Goal: Task Accomplishment & Management: Complete application form

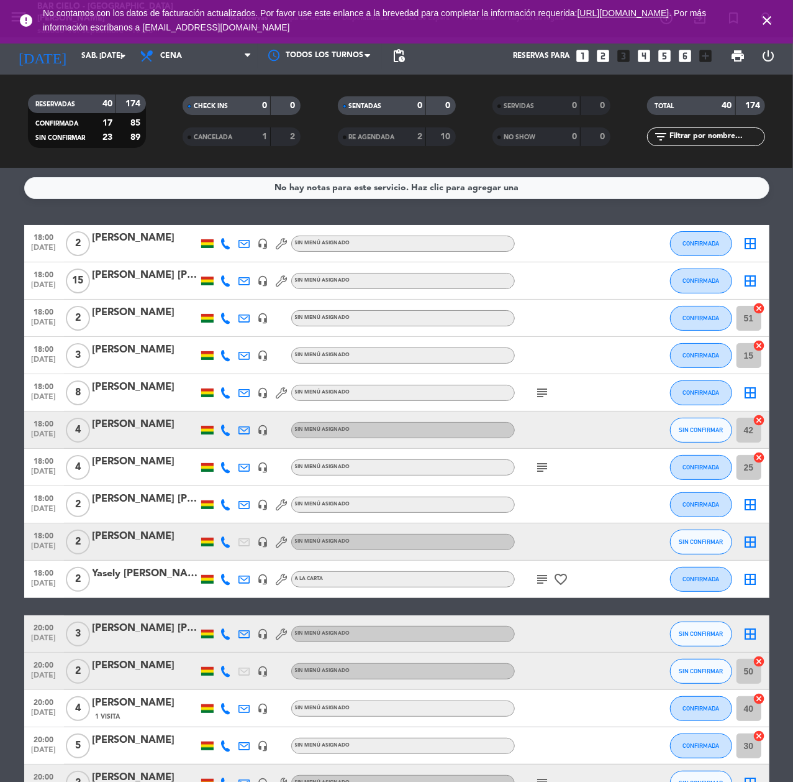
click at [686, 58] on icon "looks_6" at bounding box center [685, 56] width 16 height 16
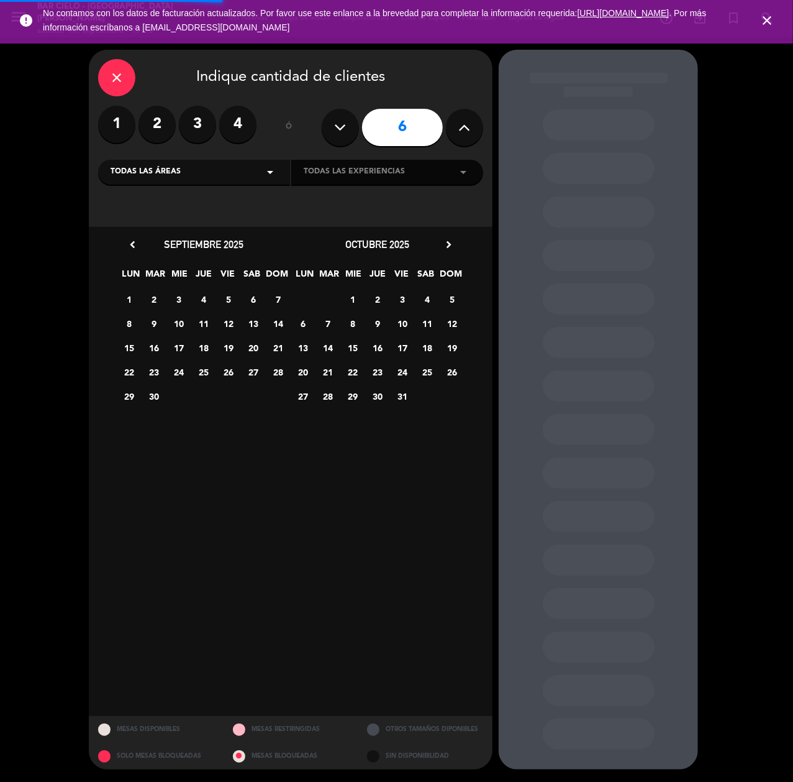
click at [463, 124] on icon at bounding box center [465, 127] width 12 height 19
type input "7"
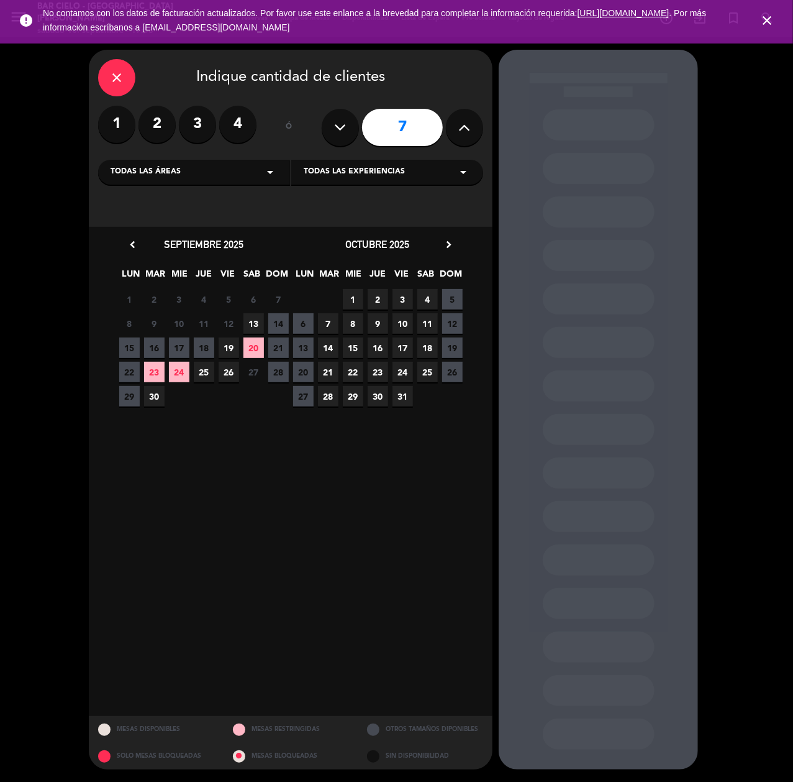
click at [206, 366] on span "25" at bounding box center [204, 372] width 21 height 21
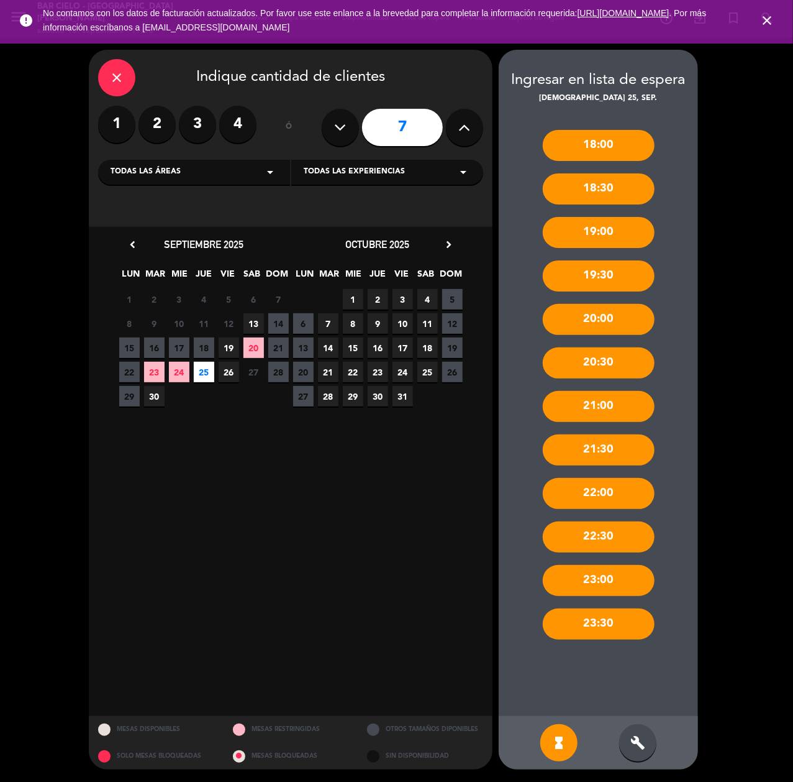
drag, startPoint x: 635, startPoint y: 760, endPoint x: 635, endPoint y: 752, distance: 8.7
click at [635, 758] on div "build" at bounding box center [637, 742] width 37 height 37
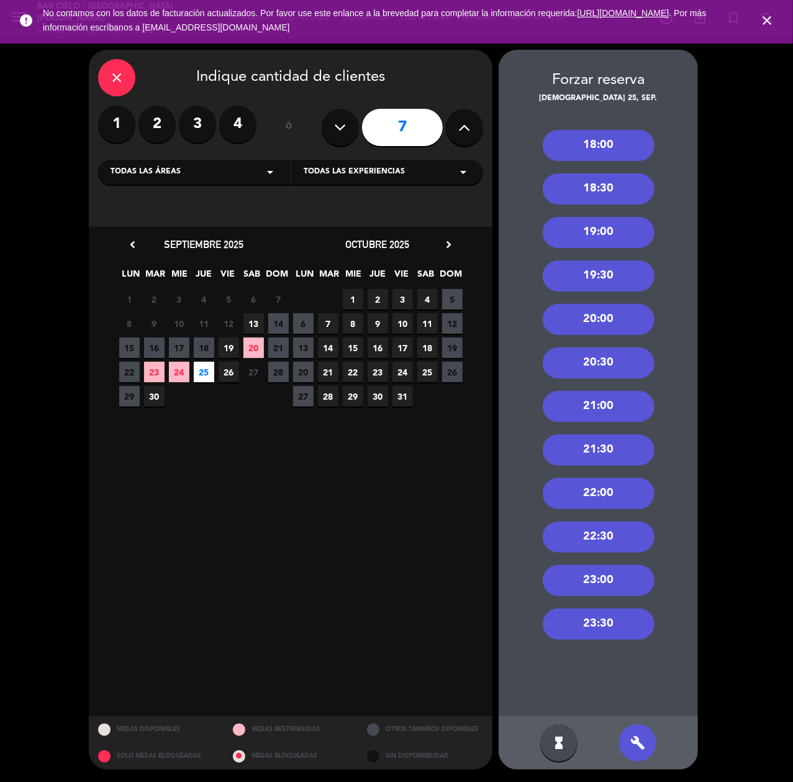
click at [614, 150] on div "18:00" at bounding box center [599, 145] width 112 height 31
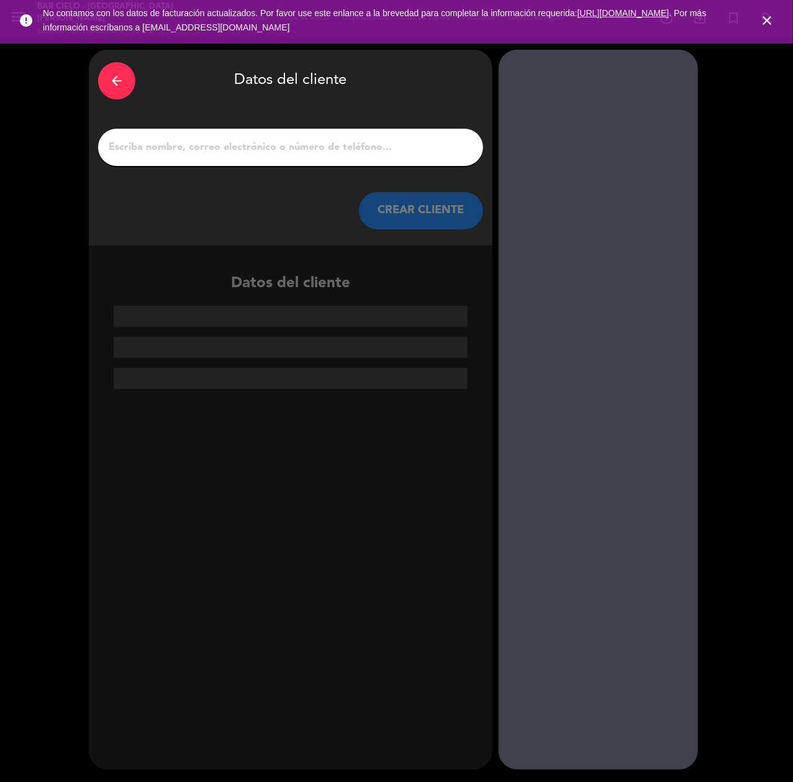
click at [257, 154] on input "1" at bounding box center [290, 147] width 367 height 17
paste input "[PERSON_NAME]"
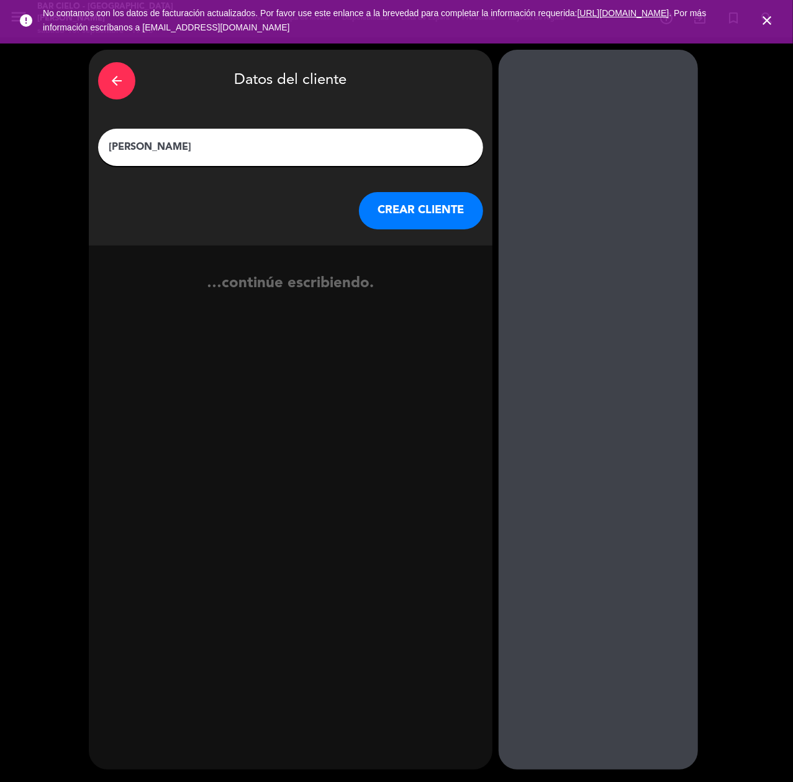
type input "[PERSON_NAME]"
drag, startPoint x: 421, startPoint y: 195, endPoint x: 423, endPoint y: 201, distance: 6.5
click at [423, 201] on button "CREAR CLIENTE" at bounding box center [421, 210] width 124 height 37
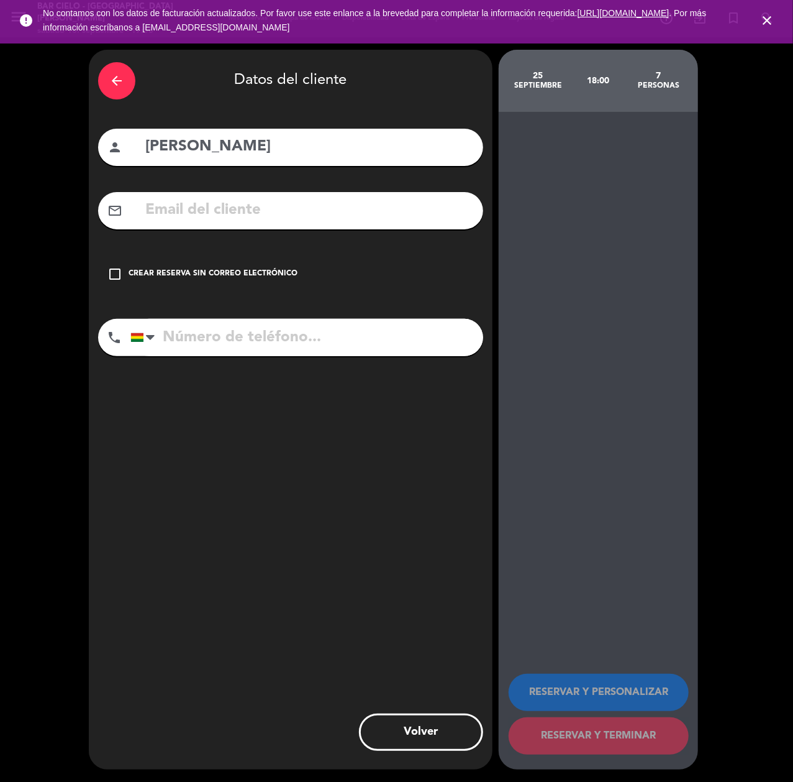
click at [186, 331] on input "tel" at bounding box center [306, 337] width 353 height 37
paste input "63294693"
type input "63294693"
drag, startPoint x: 204, startPoint y: 245, endPoint x: 209, endPoint y: 219, distance: 26.1
click at [205, 240] on div "arrow_back Datos del cliente person [PERSON_NAME] mail_outline check_box_outlin…" at bounding box center [291, 409] width 404 height 719
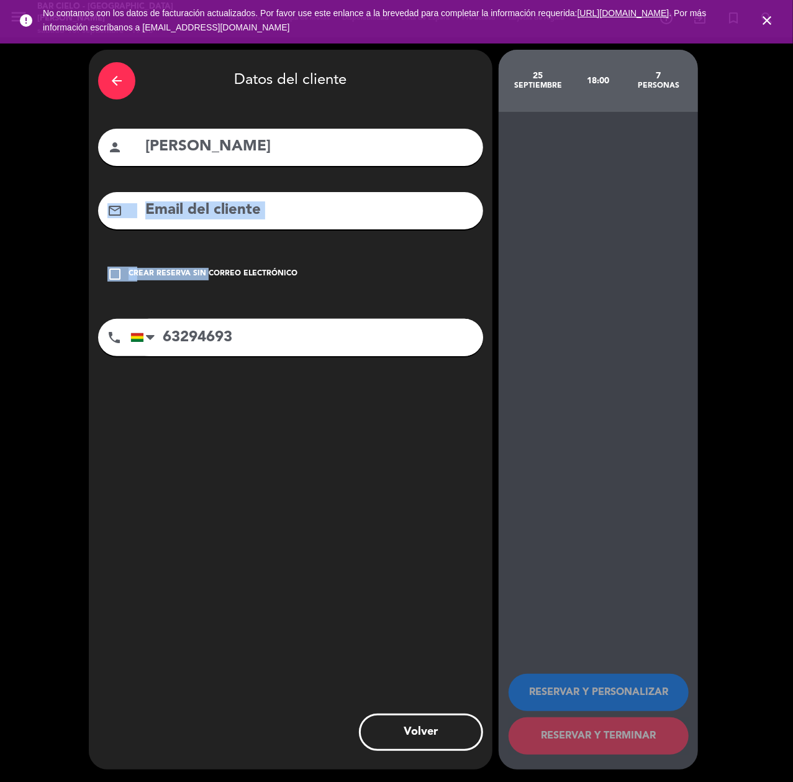
click at [209, 219] on input "text" at bounding box center [309, 210] width 330 height 25
click at [273, 206] on input "text" at bounding box center [309, 210] width 330 height 25
paste input "[EMAIL_ADDRESS][DOMAIN_NAME]"
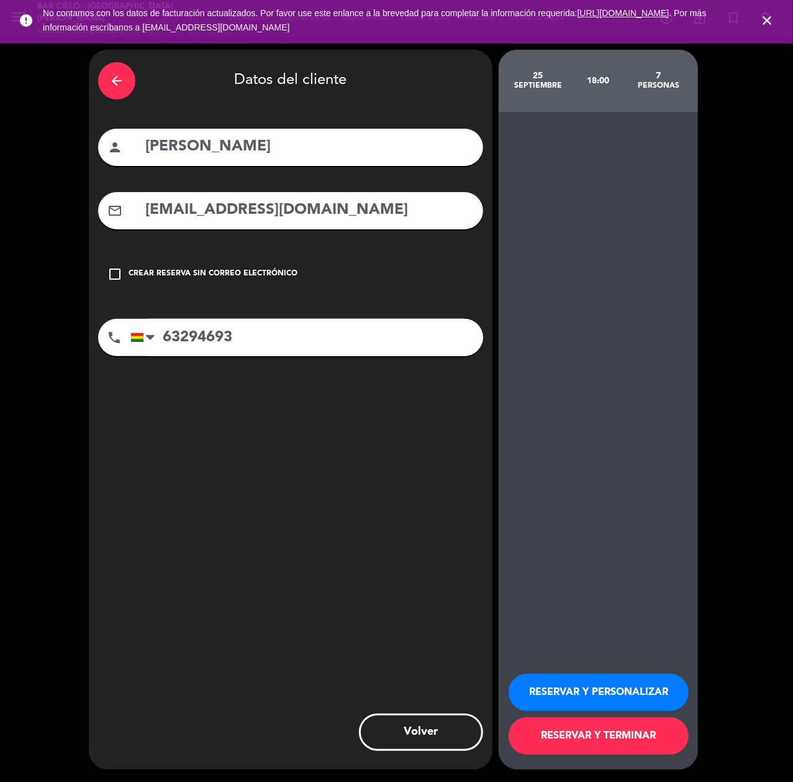
type input "[EMAIL_ADDRESS][DOMAIN_NAME]"
click at [550, 697] on button "RESERVAR Y PERSONALIZAR" at bounding box center [599, 691] width 180 height 37
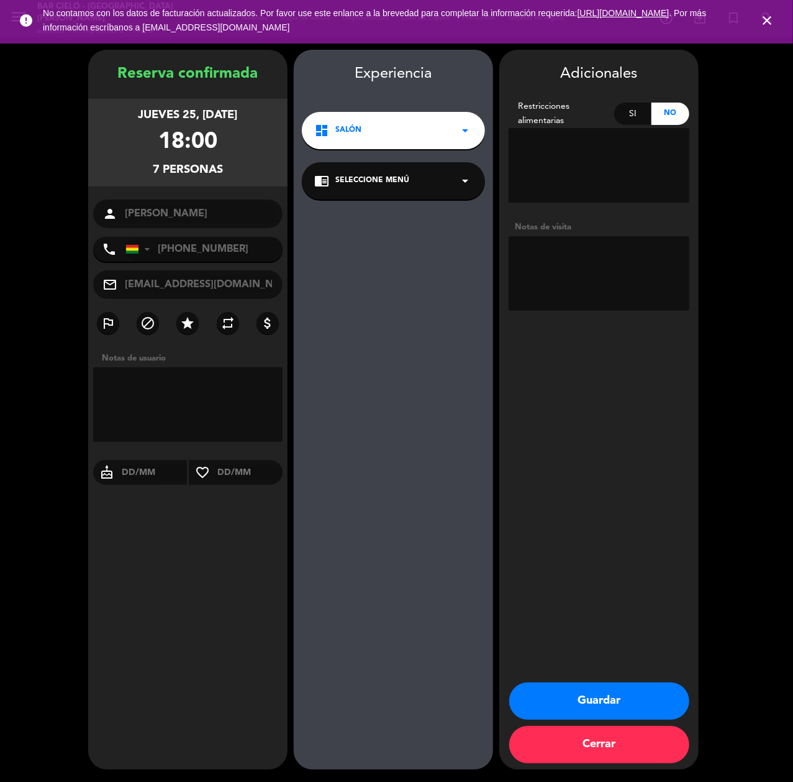
click at [560, 706] on button "Guardar" at bounding box center [599, 700] width 180 height 37
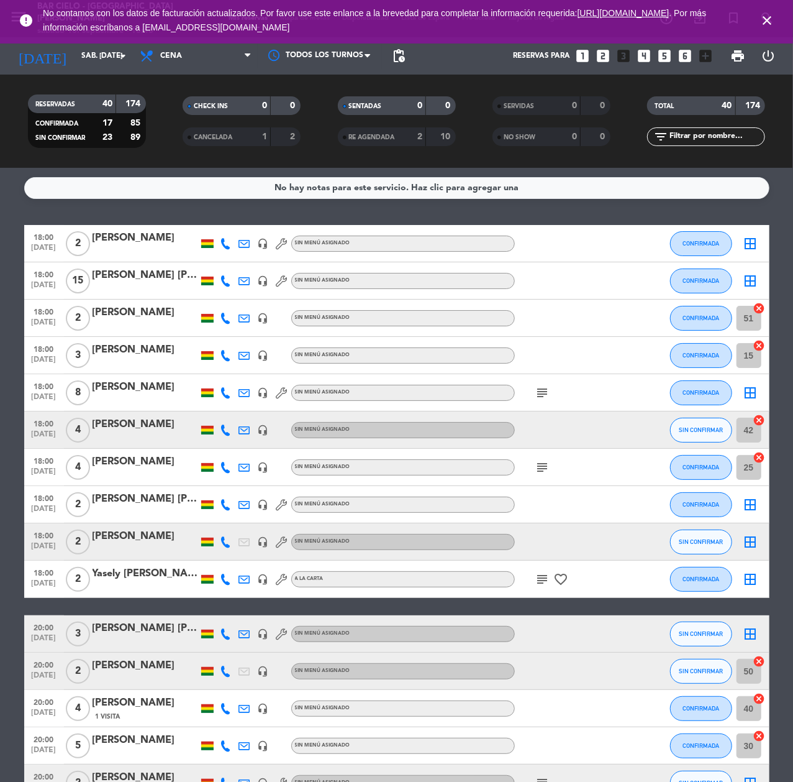
click at [682, 53] on icon "looks_6" at bounding box center [685, 56] width 16 height 16
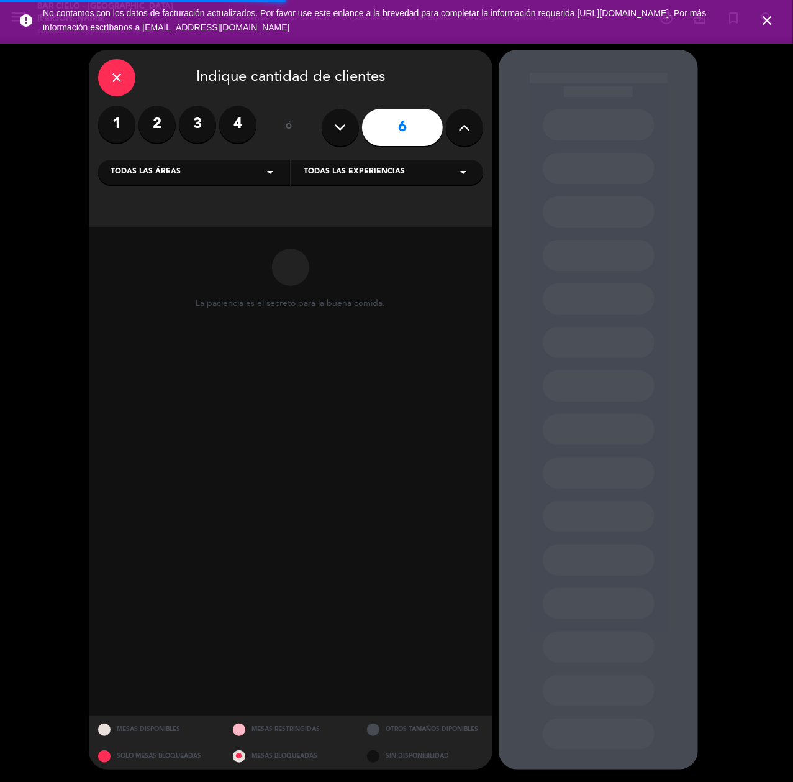
click at [463, 130] on icon at bounding box center [465, 127] width 12 height 19
type input "8"
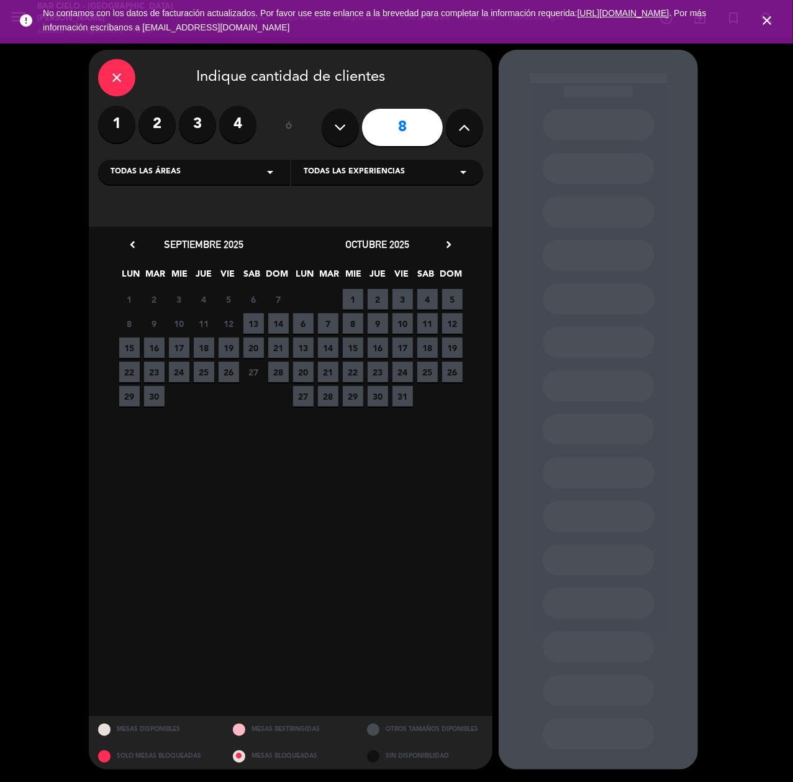
click at [230, 350] on span "19" at bounding box center [229, 347] width 21 height 21
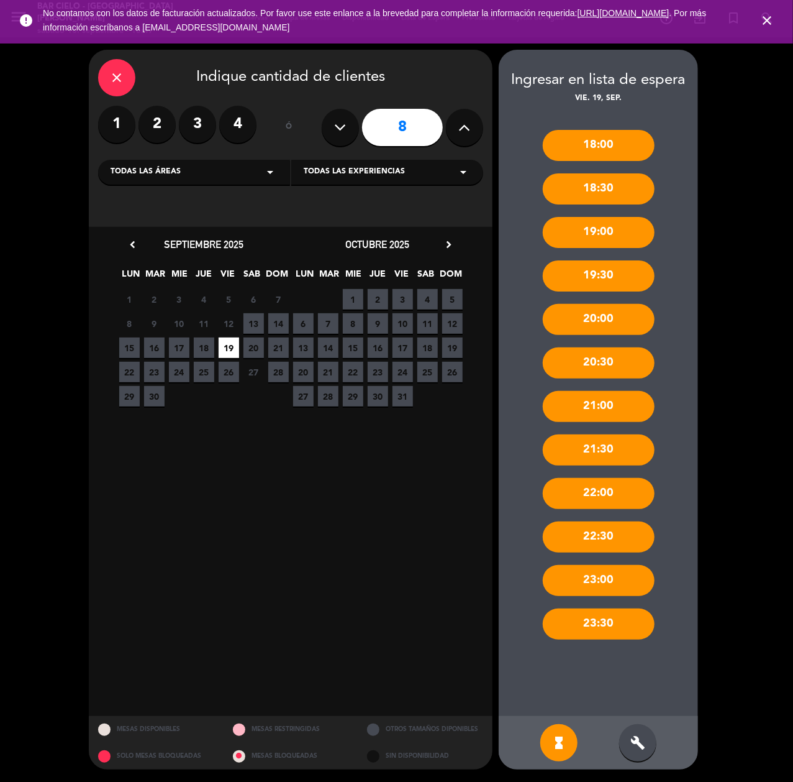
click at [639, 726] on div "build" at bounding box center [637, 742] width 37 height 37
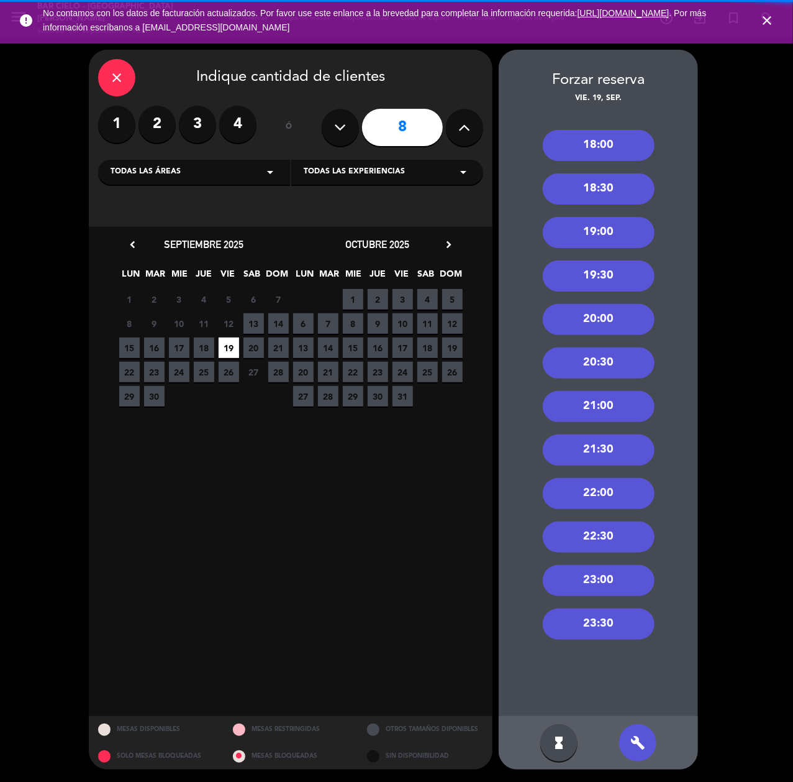
click at [613, 149] on div "18:00" at bounding box center [599, 145] width 112 height 31
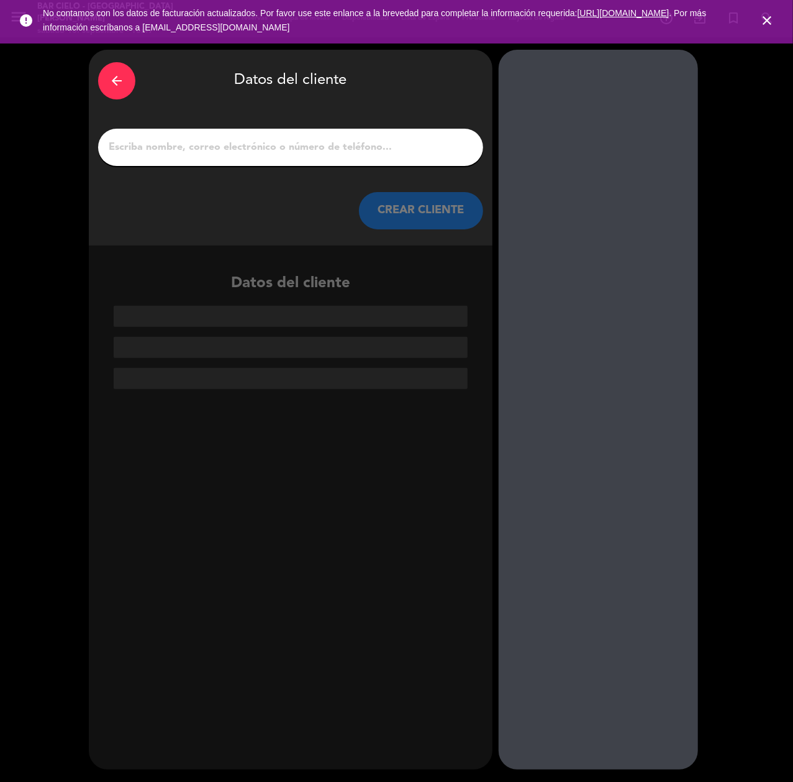
paste input "[PERSON_NAME]"
click at [311, 145] on input "[PERSON_NAME]" at bounding box center [290, 147] width 367 height 17
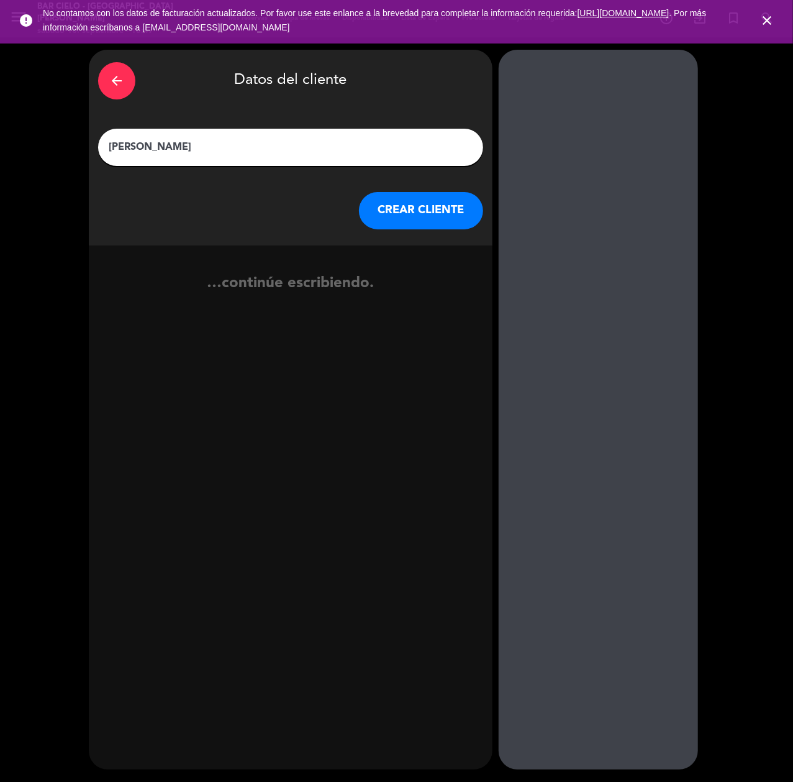
type input "[PERSON_NAME]"
click at [425, 232] on div "arrow_back Datos del cliente [PERSON_NAME] [PERSON_NAME] CLIENTE" at bounding box center [291, 148] width 404 height 196
click at [417, 205] on button "CREAR CLIENTE" at bounding box center [421, 210] width 124 height 37
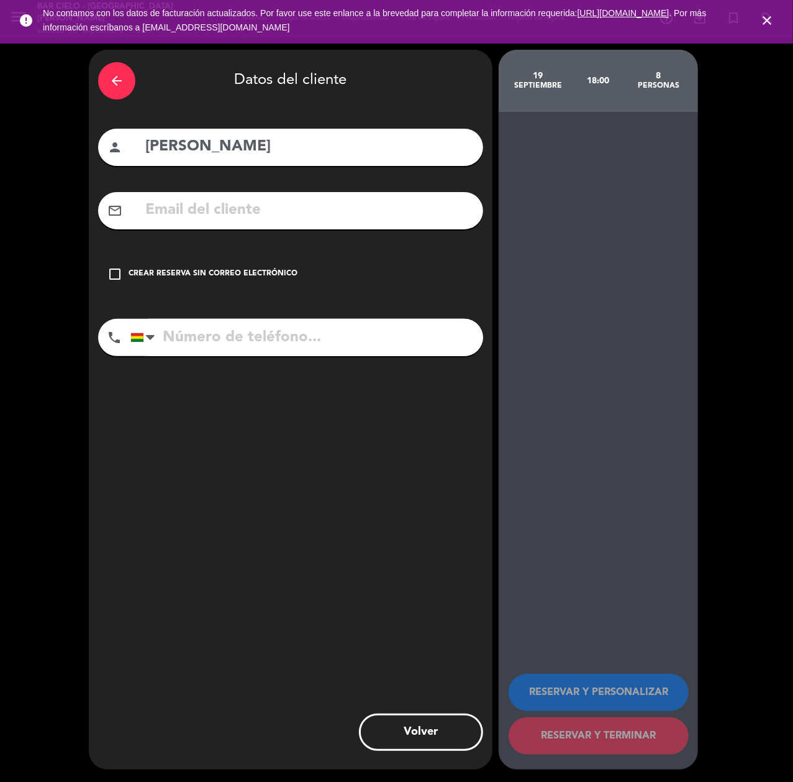
click at [237, 207] on input "text" at bounding box center [309, 210] width 330 height 25
paste input "[EMAIL_ADDRESS][DOMAIN_NAME]"
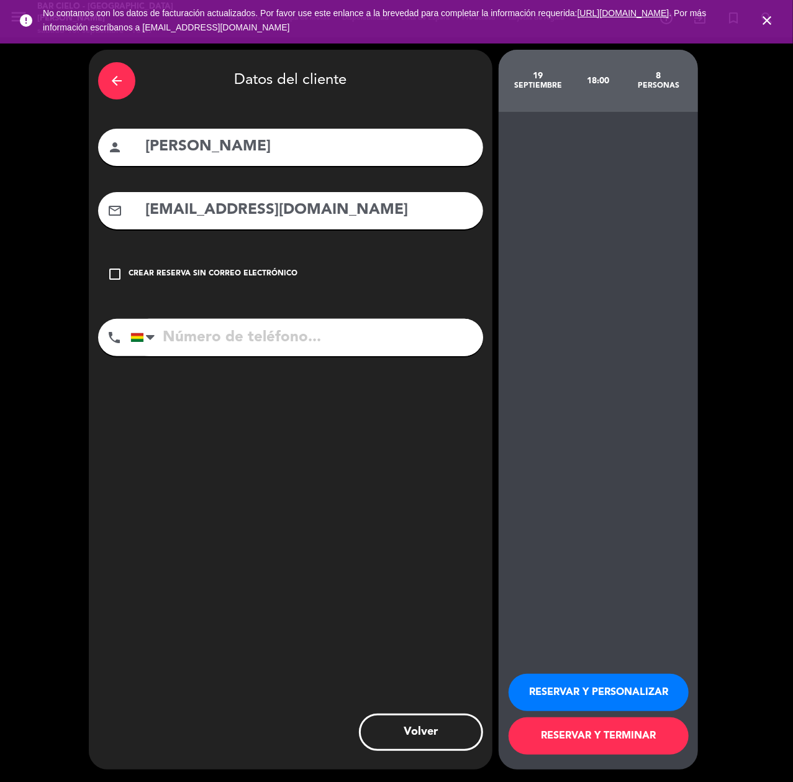
type input "[EMAIL_ADDRESS][DOMAIN_NAME]"
paste input "72121311"
drag, startPoint x: 354, startPoint y: 342, endPoint x: 381, endPoint y: 356, distance: 30.8
click at [354, 342] on input "tel" at bounding box center [306, 337] width 353 height 37
type input "72121311"
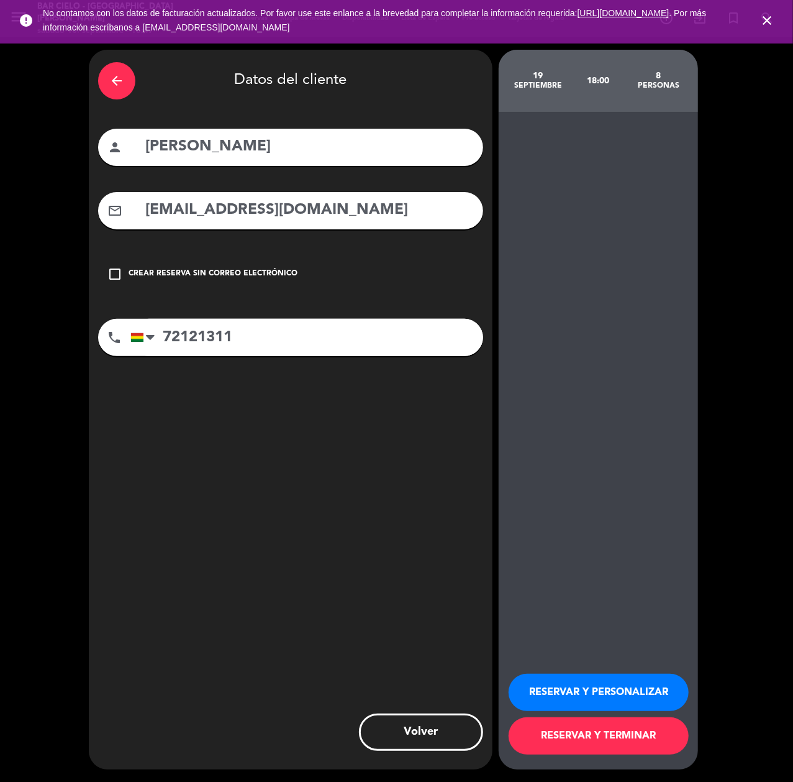
click at [563, 701] on button "RESERVAR Y PERSONALIZAR" at bounding box center [599, 691] width 180 height 37
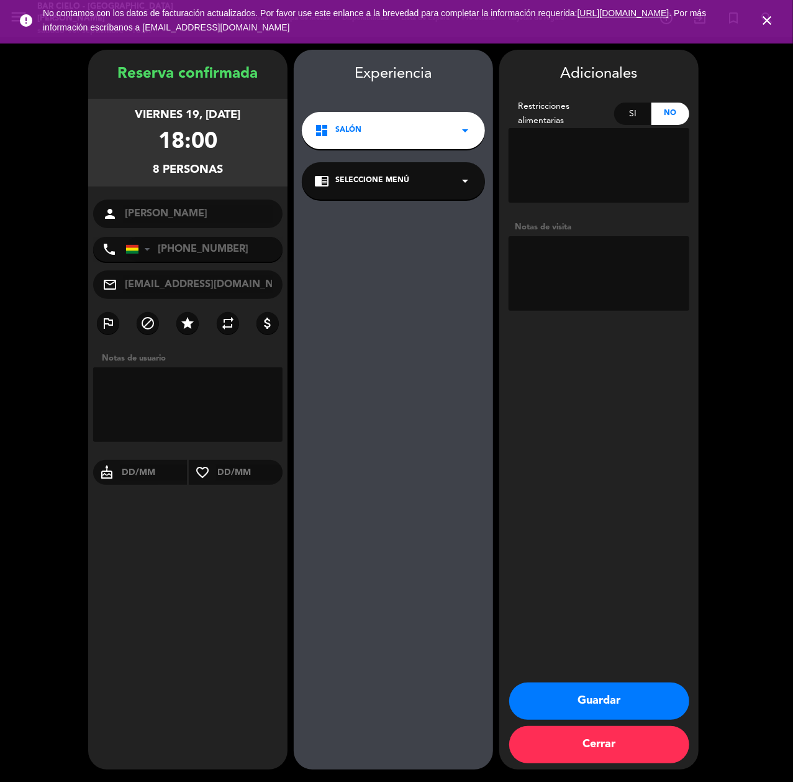
click at [595, 711] on button "Guardar" at bounding box center [599, 700] width 180 height 37
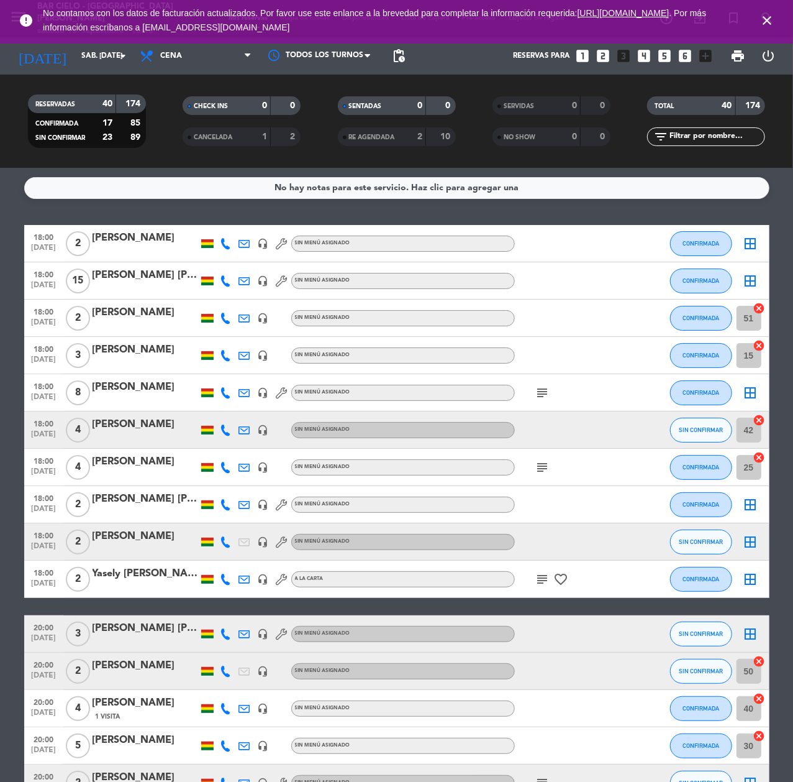
click at [642, 56] on icon "looks_4" at bounding box center [644, 56] width 16 height 16
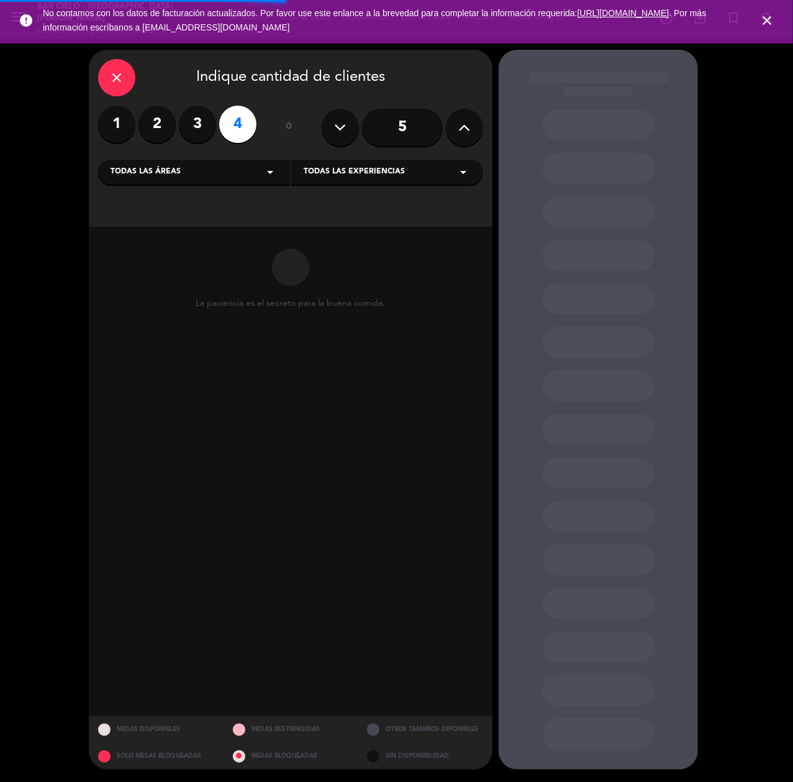
click at [189, 127] on label "3" at bounding box center [197, 124] width 37 height 37
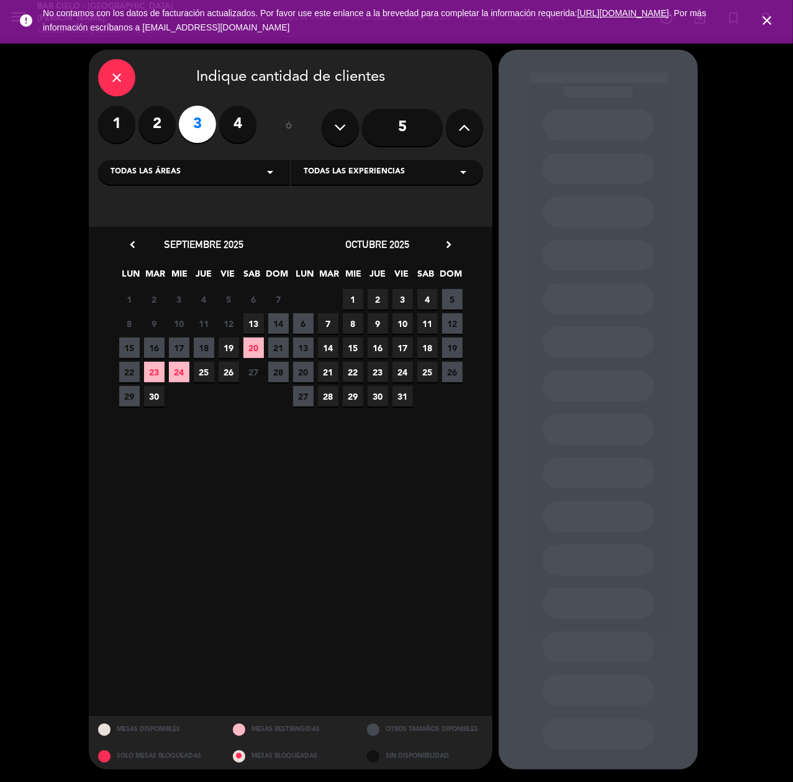
click at [248, 347] on span "20" at bounding box center [254, 347] width 21 height 21
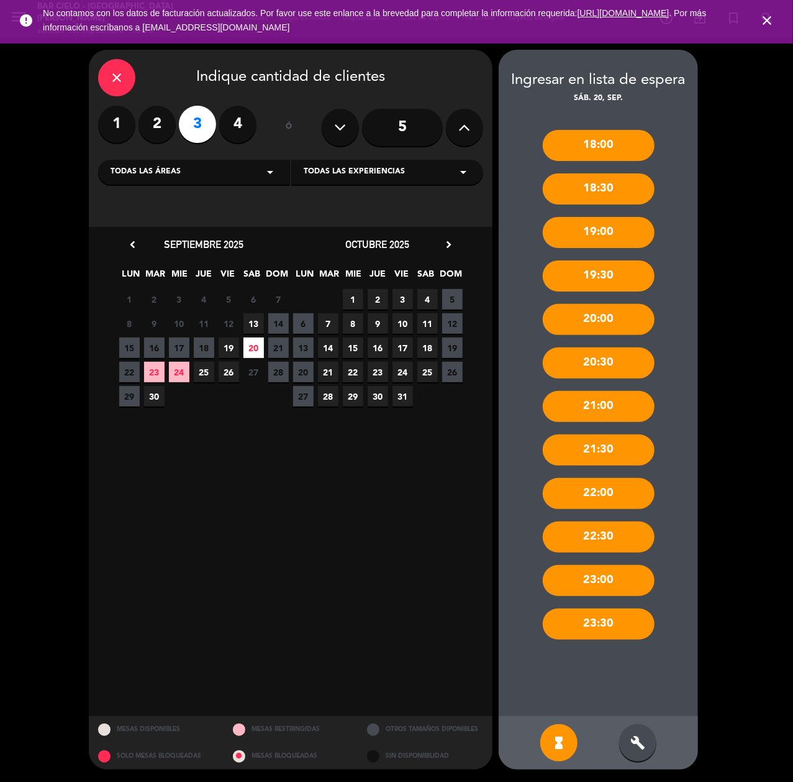
click at [639, 751] on div "build" at bounding box center [637, 742] width 37 height 37
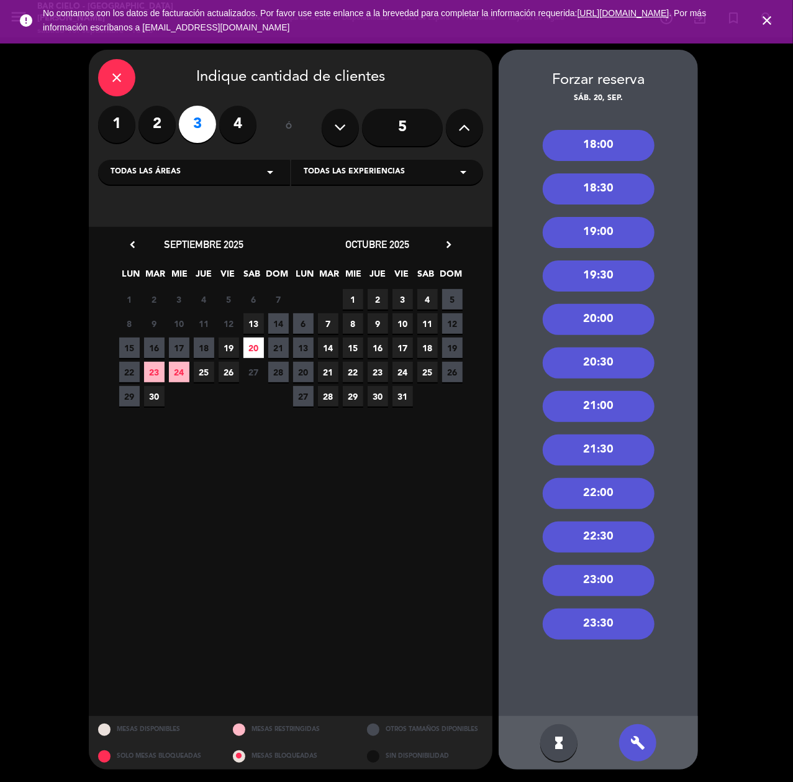
click at [587, 135] on div "18:00" at bounding box center [599, 145] width 112 height 31
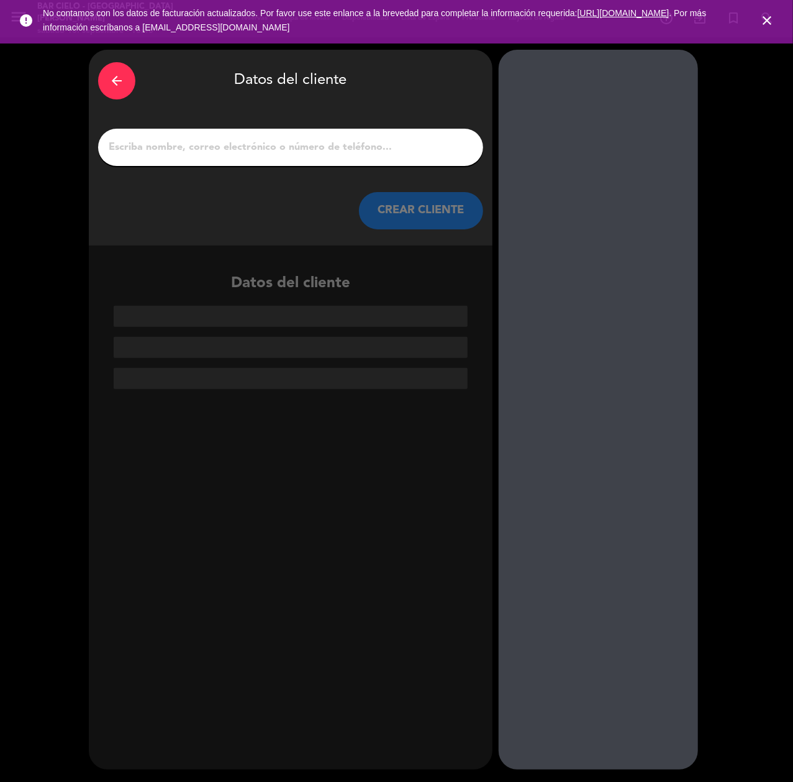
click at [351, 147] on input "1" at bounding box center [290, 147] width 367 height 17
paste input "[PERSON_NAME]"
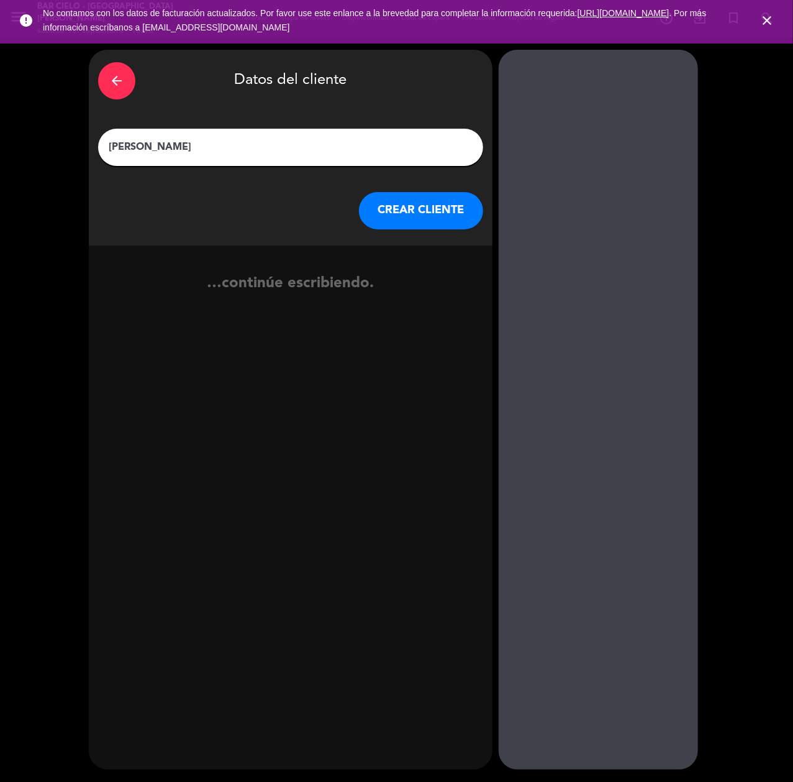
type input "[PERSON_NAME]"
click at [396, 196] on button "CREAR CLIENTE" at bounding box center [421, 210] width 124 height 37
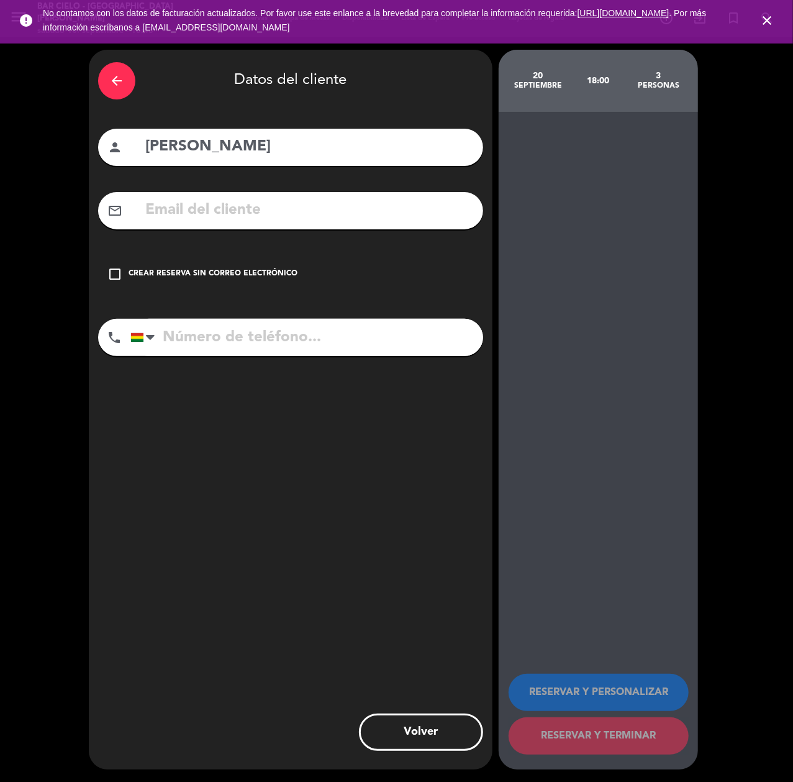
click at [252, 212] on input "text" at bounding box center [309, 210] width 330 height 25
paste input "[EMAIL_ADDRESS][DOMAIN_NAME]"
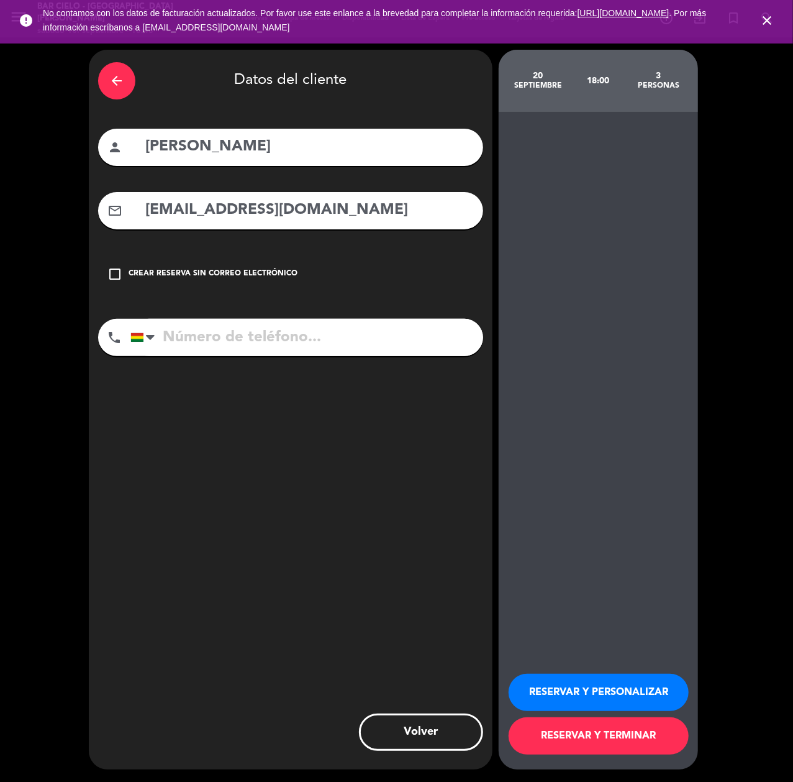
type input "[EMAIL_ADDRESS][DOMAIN_NAME]"
click at [224, 344] on input "tel" at bounding box center [306, 337] width 353 height 37
paste input "73194027"
click at [327, 337] on input "tel" at bounding box center [306, 337] width 353 height 37
type input "73194027"
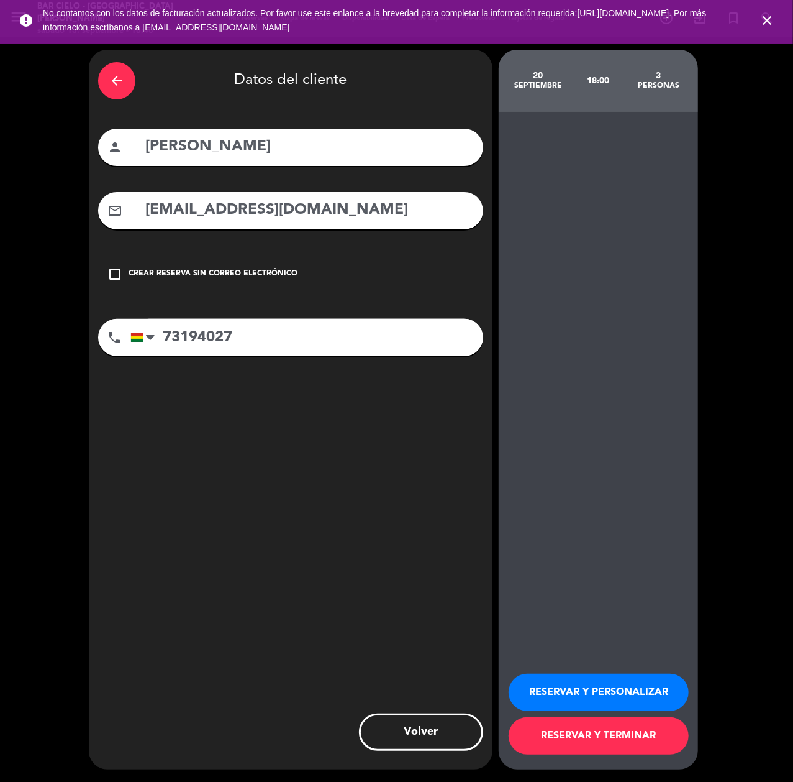
click at [537, 677] on button "RESERVAR Y PERSONALIZAR" at bounding box center [599, 691] width 180 height 37
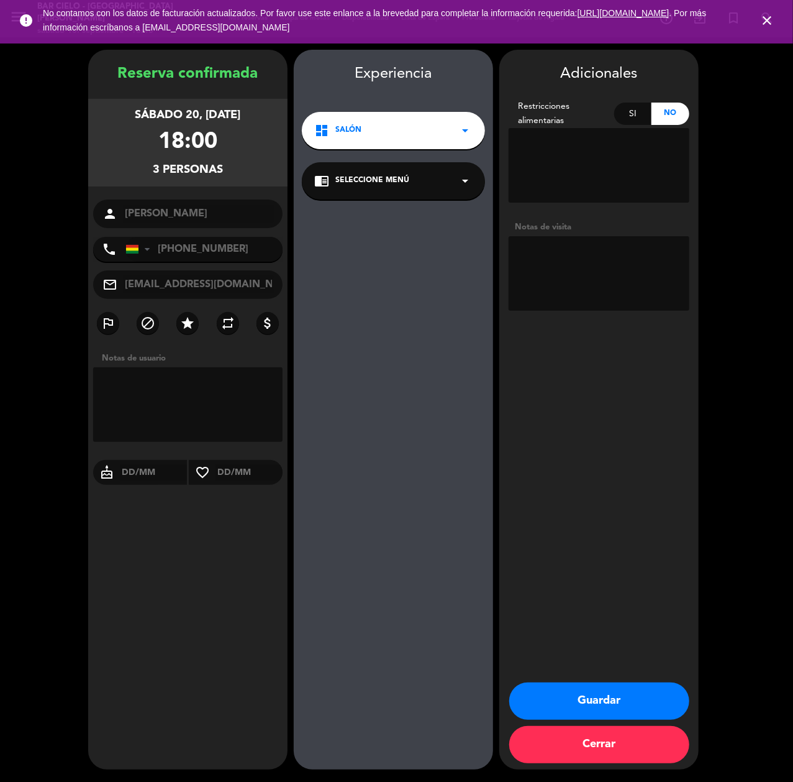
drag, startPoint x: 559, startPoint y: 704, endPoint x: 458, endPoint y: 724, distance: 102.6
click at [555, 704] on button "Guardar" at bounding box center [599, 700] width 180 height 37
